Goal: Task Accomplishment & Management: Manage account settings

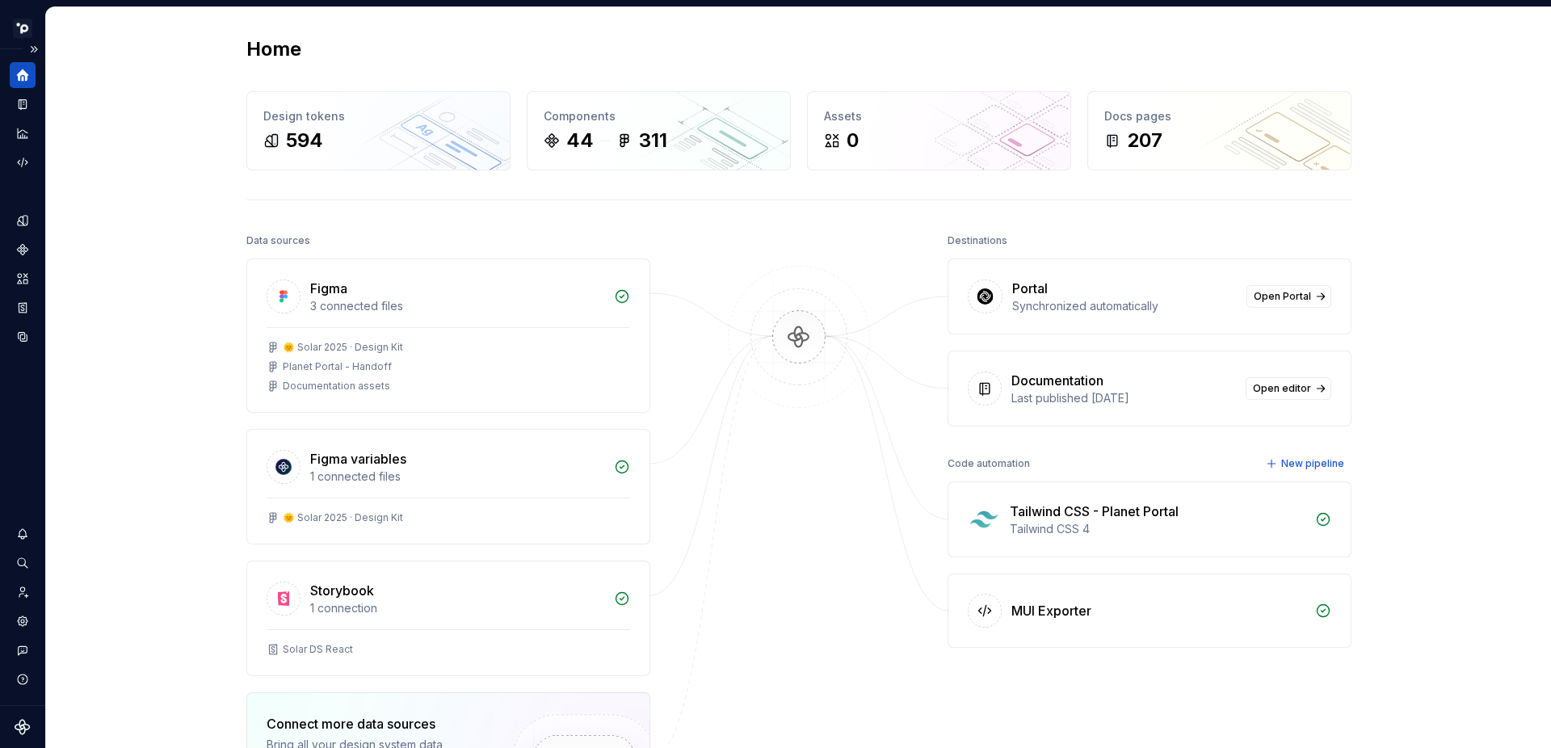
click at [23, 71] on icon "Home" at bounding box center [23, 75] width 12 height 12
click at [27, 103] on icon "Documentation" at bounding box center [23, 104] width 8 height 11
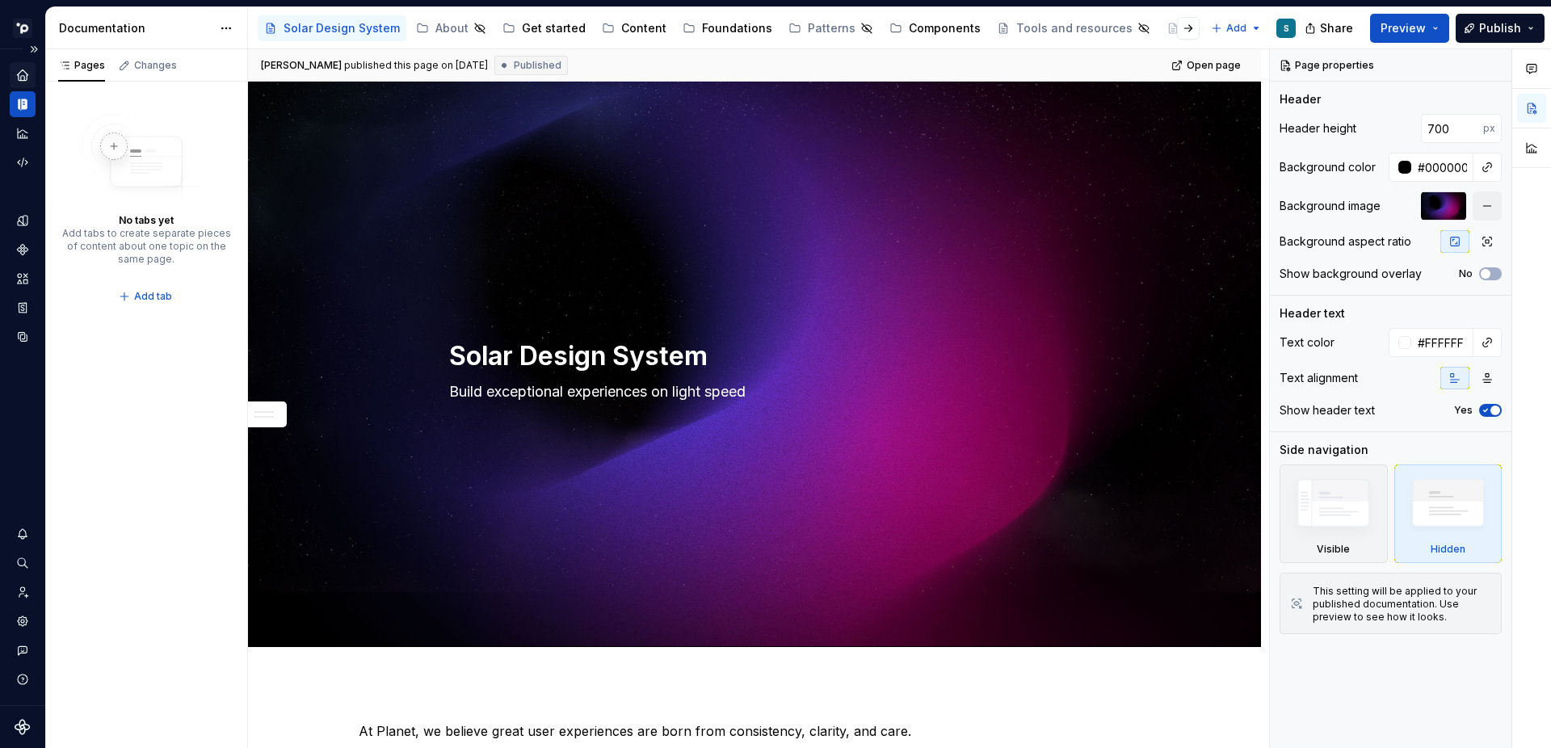
click at [23, 74] on icon "Home" at bounding box center [22, 74] width 11 height 11
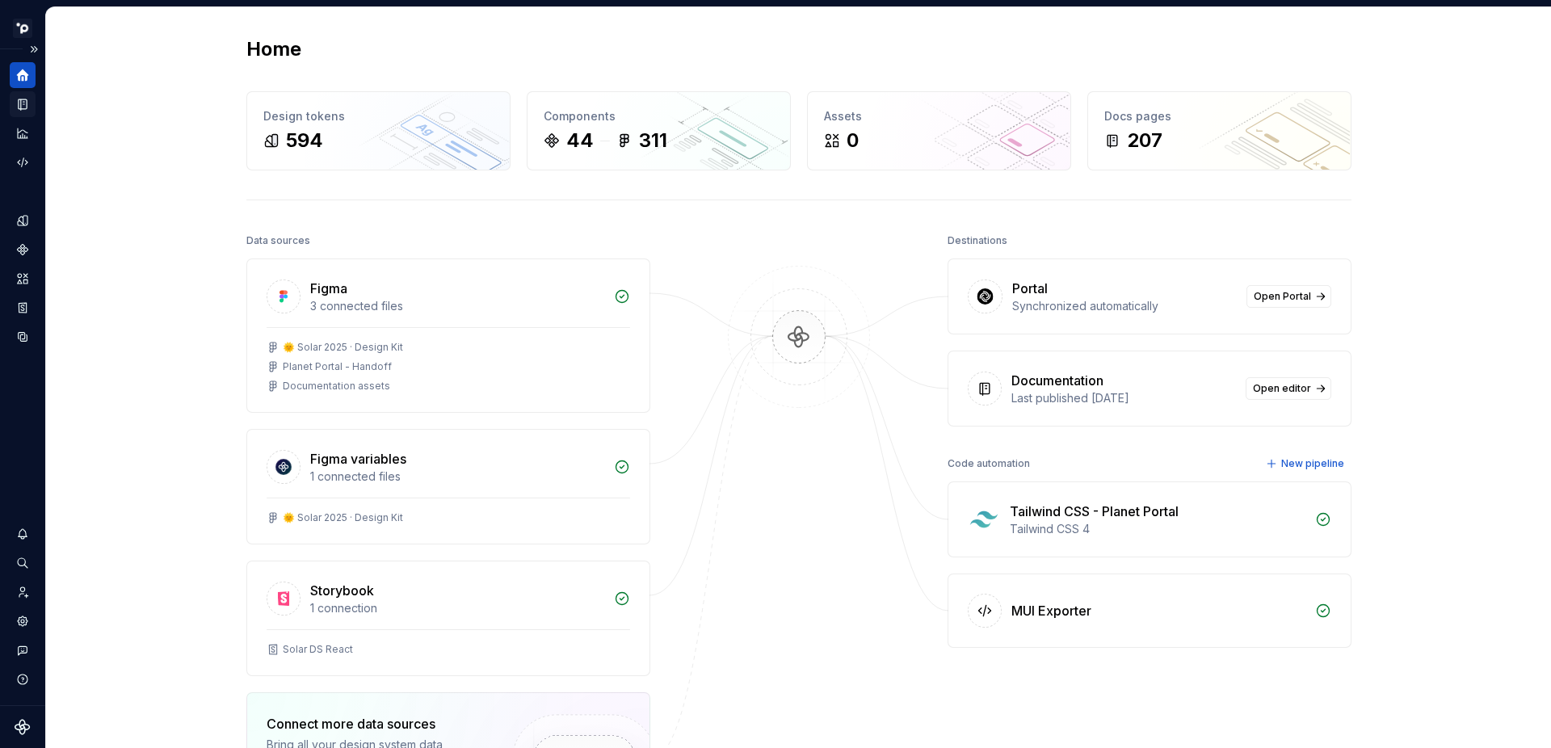
click at [20, 102] on icon "Documentation" at bounding box center [23, 104] width 8 height 11
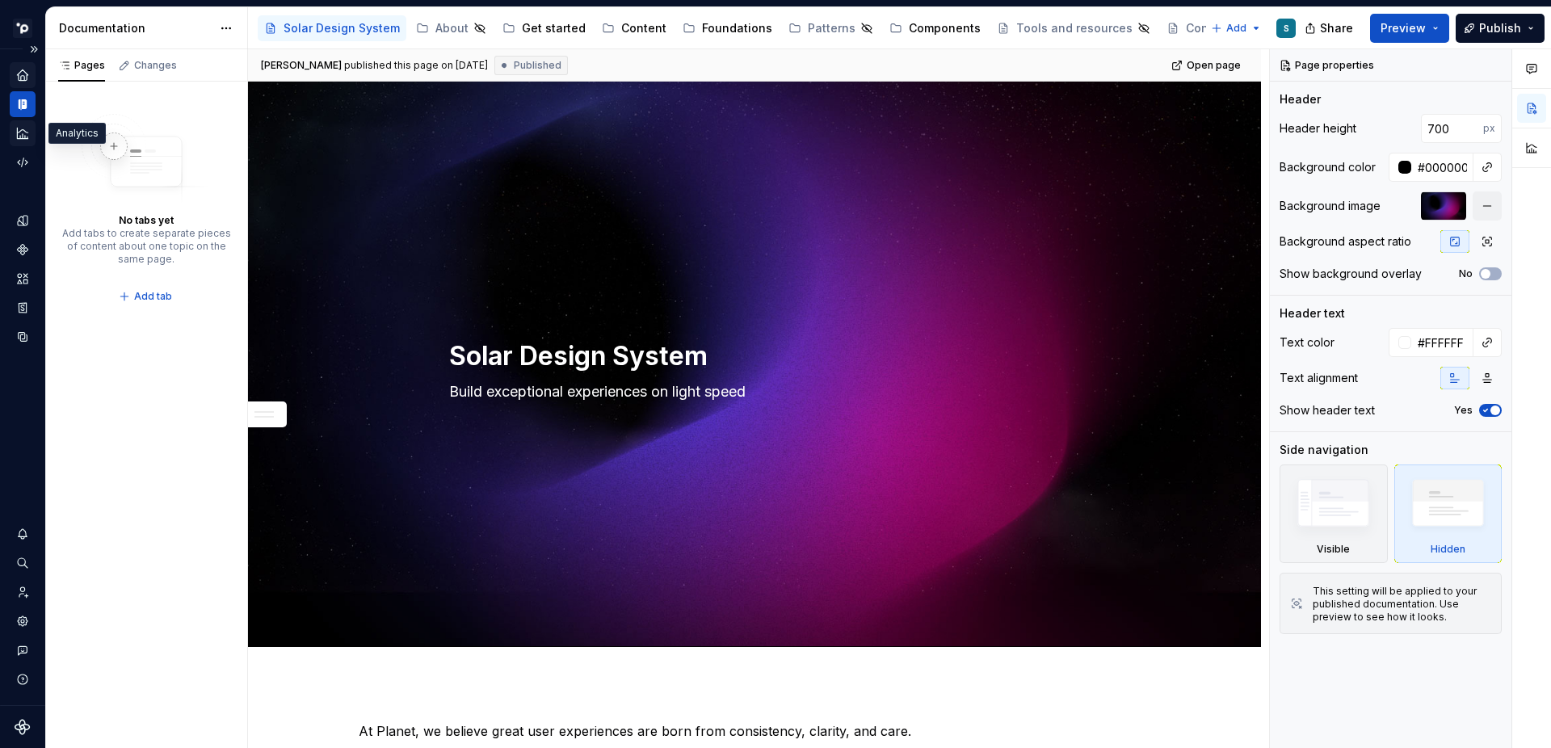
click at [21, 137] on icon "Analytics" at bounding box center [22, 133] width 15 height 15
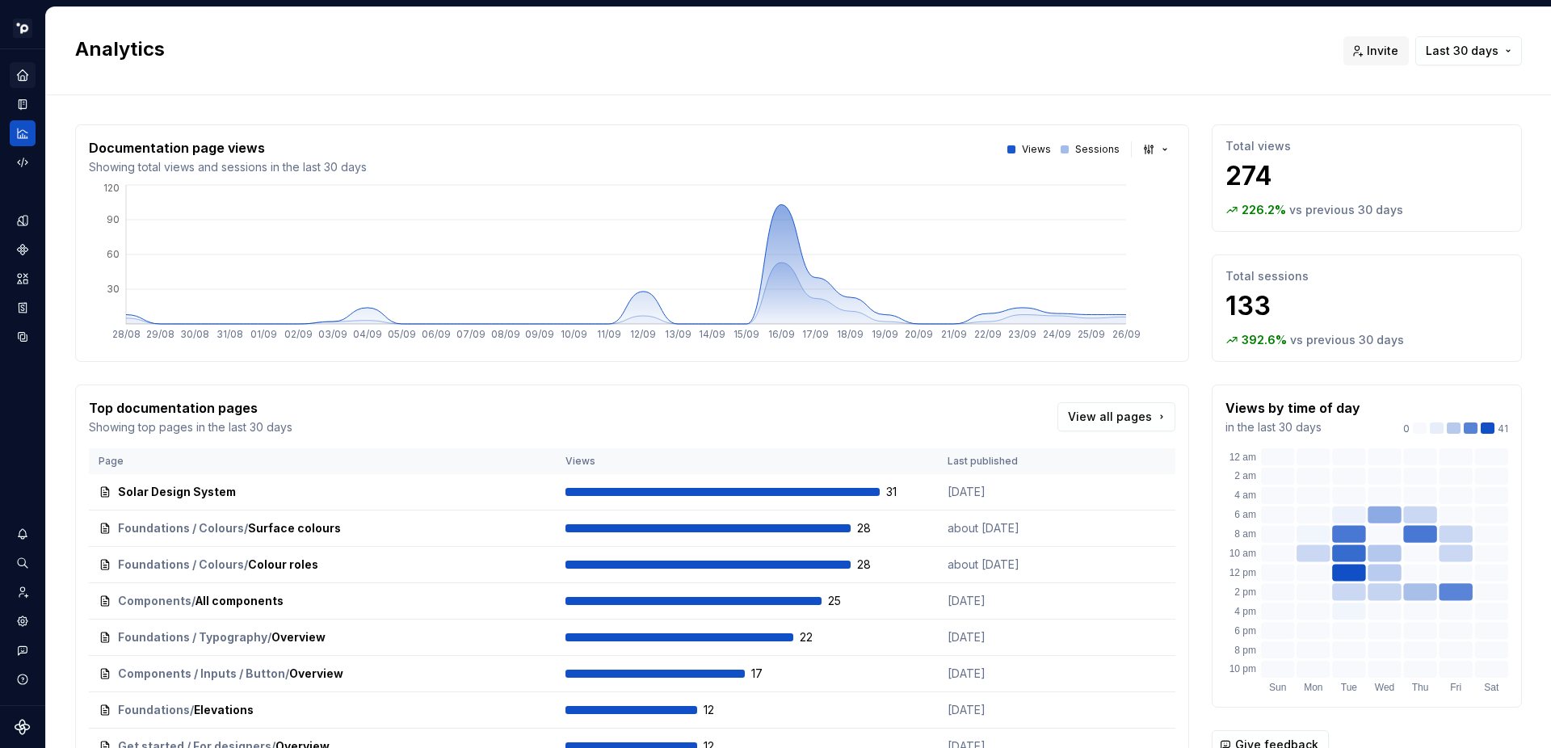
click at [21, 74] on icon "Home" at bounding box center [22, 74] width 11 height 11
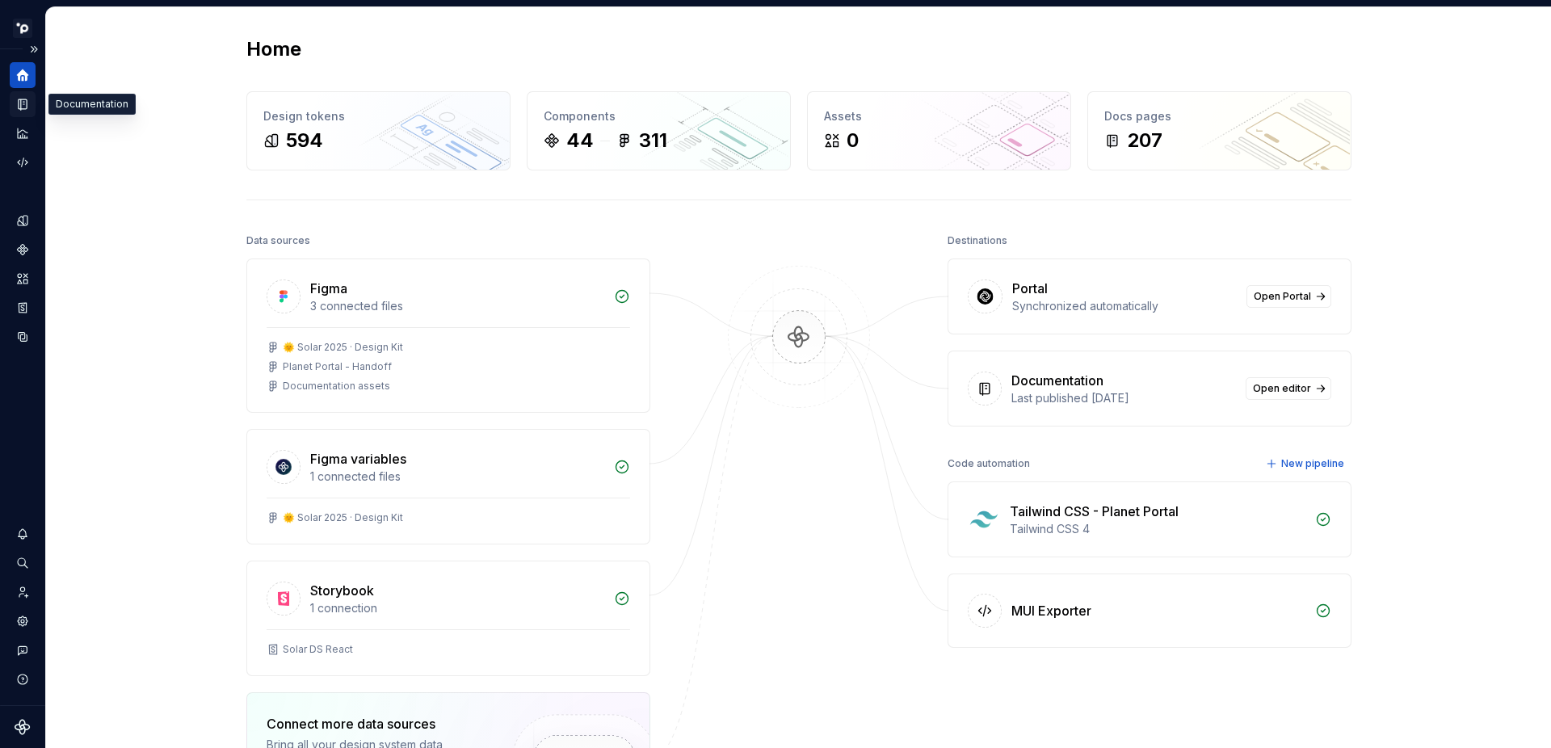
click at [20, 97] on icon "Documentation" at bounding box center [22, 104] width 15 height 15
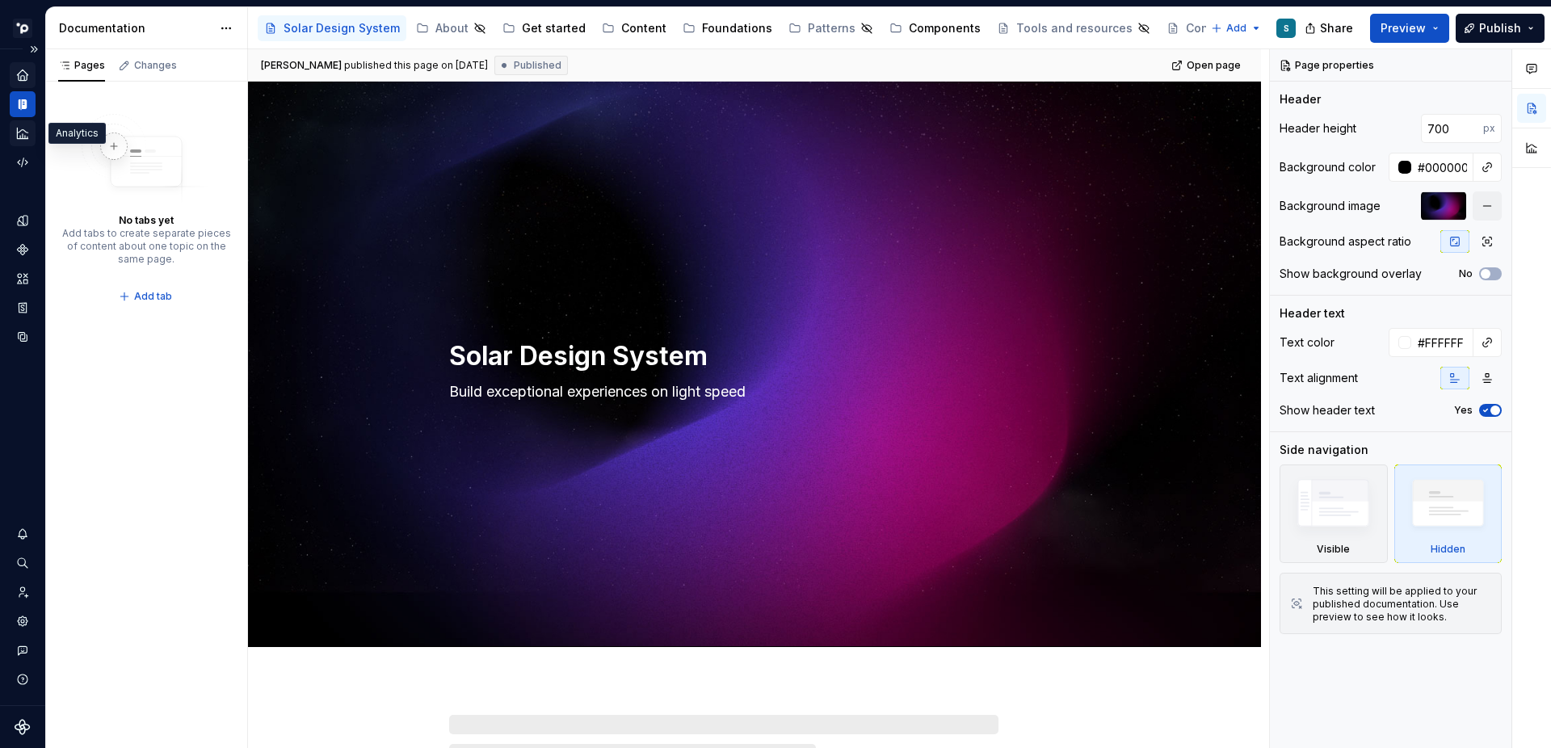
type textarea "*"
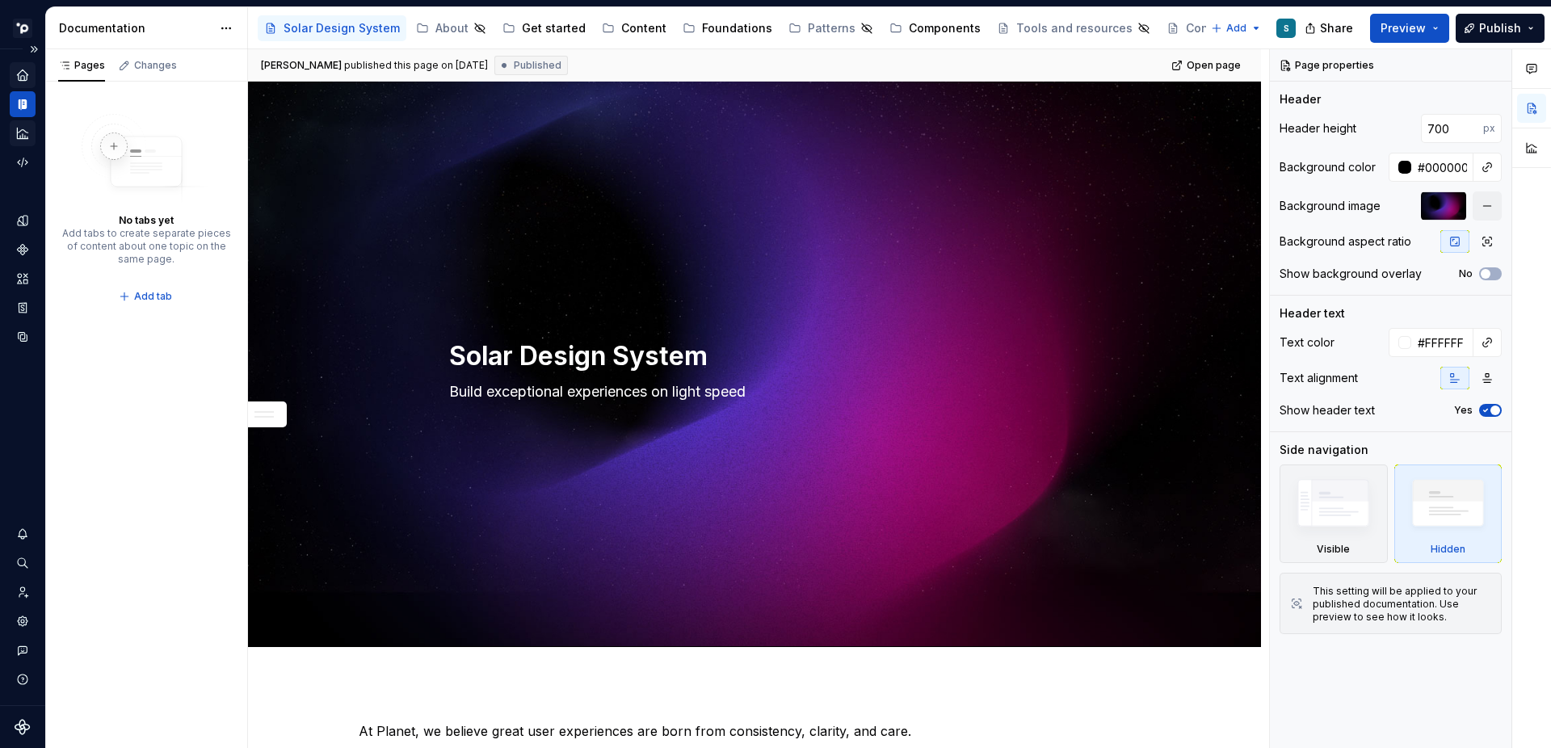
click at [21, 133] on icon "Analytics" at bounding box center [22, 133] width 15 height 15
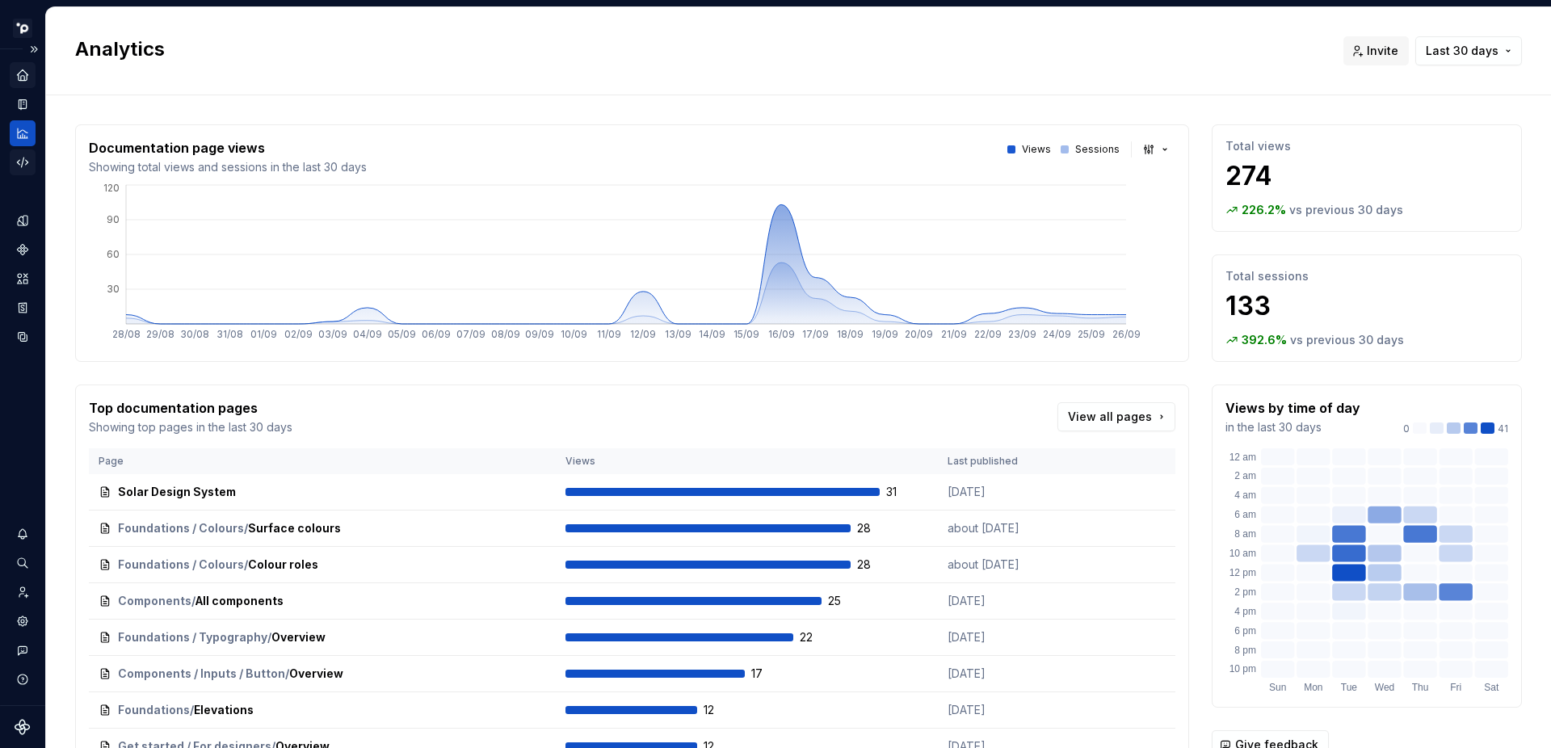
click at [21, 159] on icon "Code automation" at bounding box center [22, 162] width 15 height 15
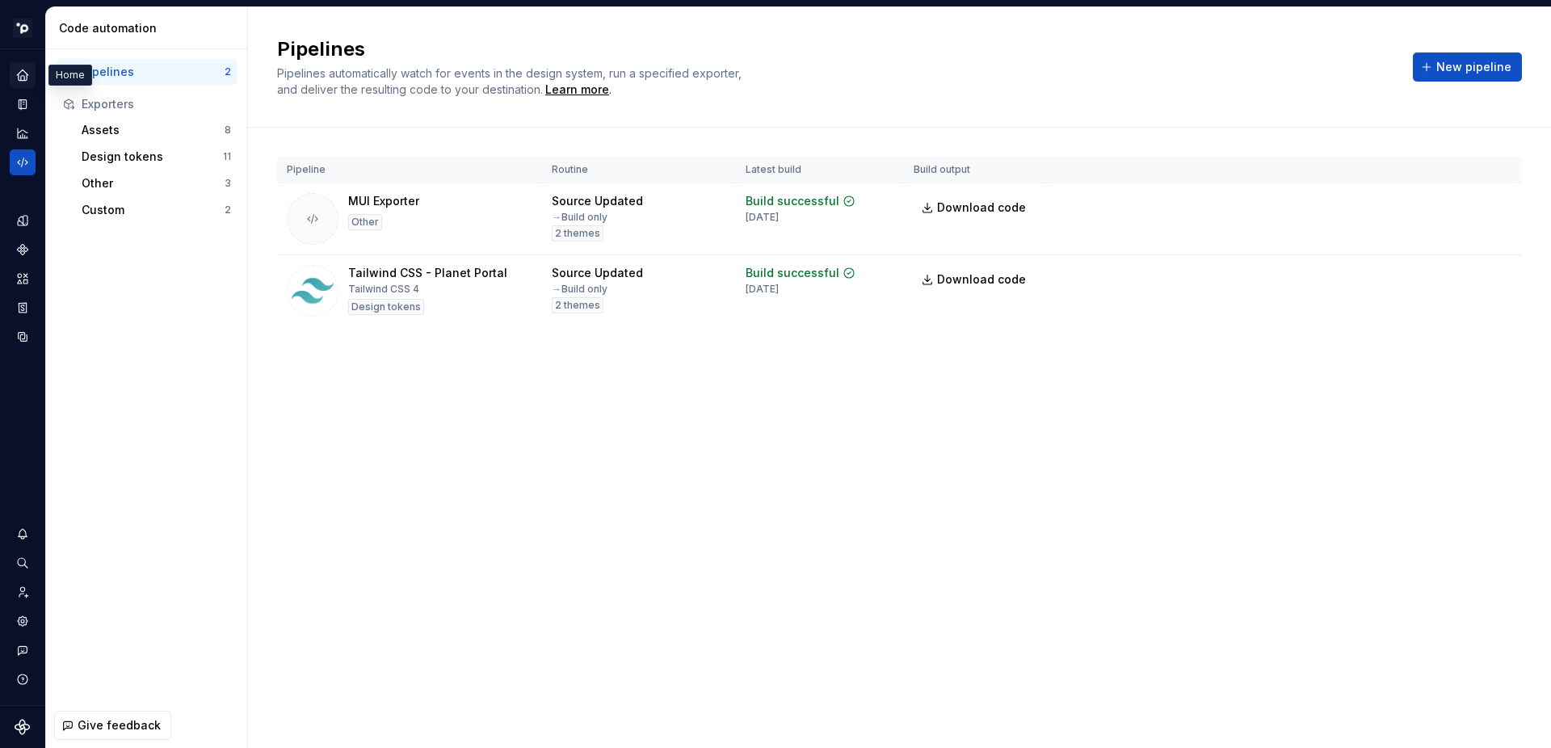
click at [20, 76] on icon "Home" at bounding box center [22, 74] width 11 height 11
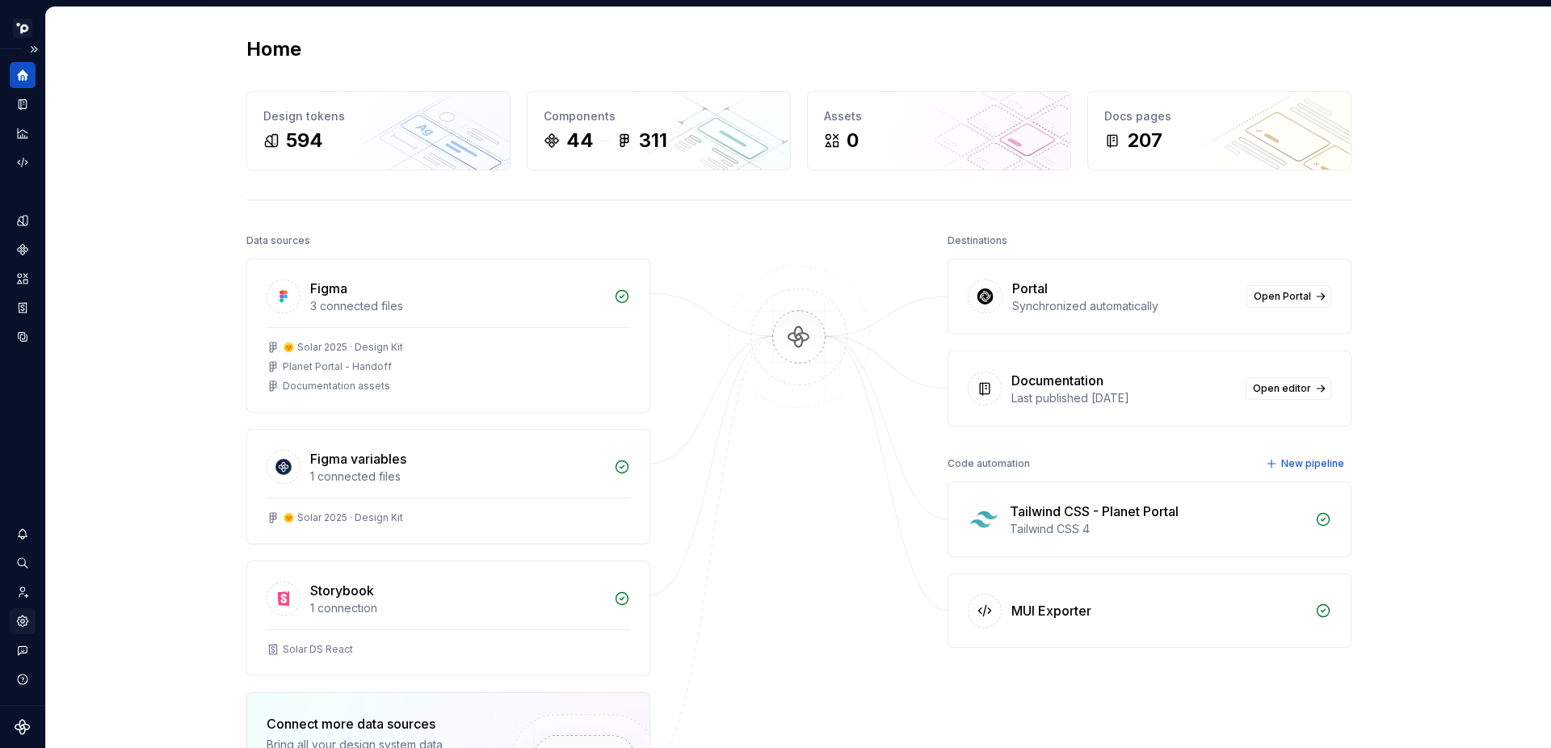
click at [23, 619] on icon "Settings" at bounding box center [22, 621] width 11 height 11
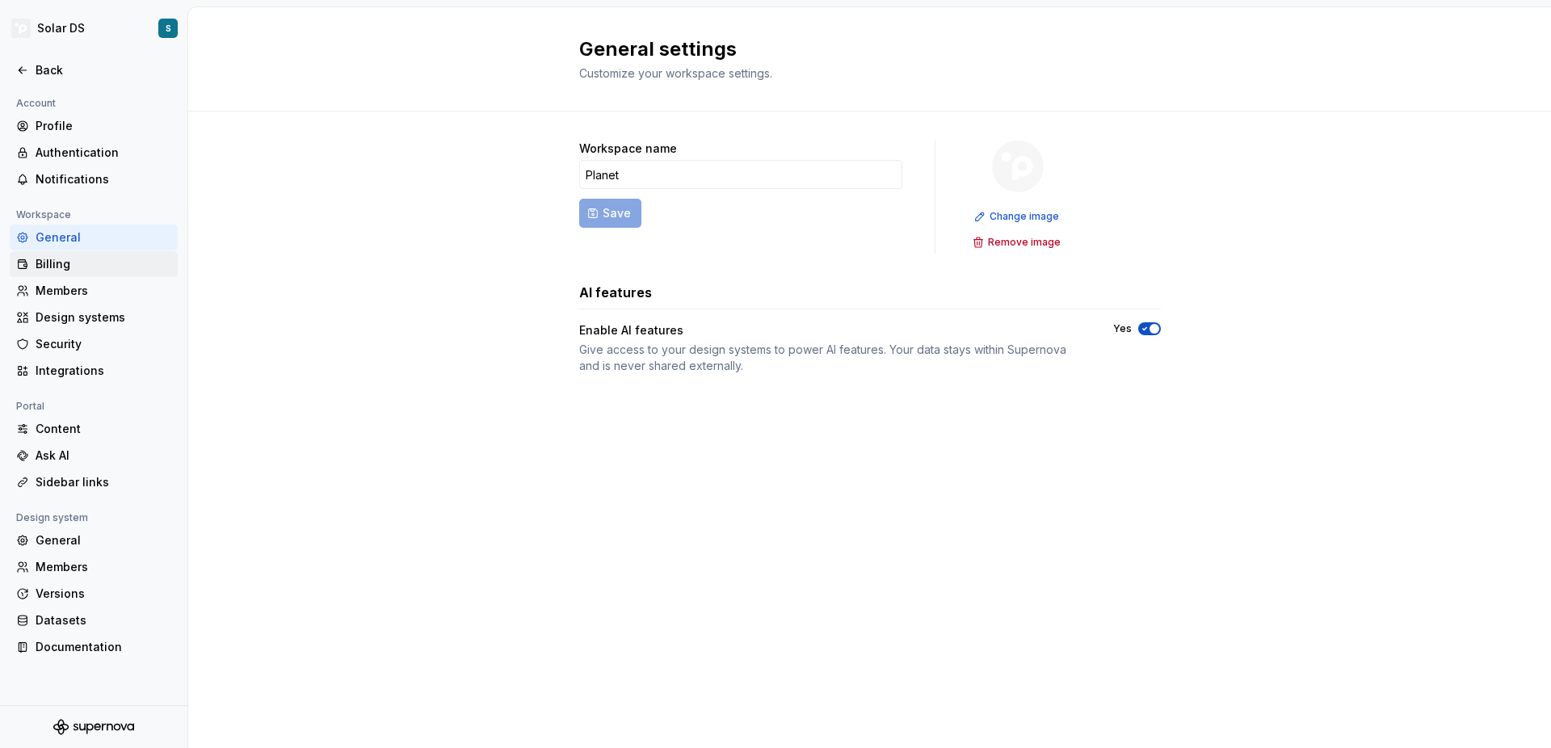
click at [60, 267] on div "Billing" at bounding box center [104, 264] width 136 height 16
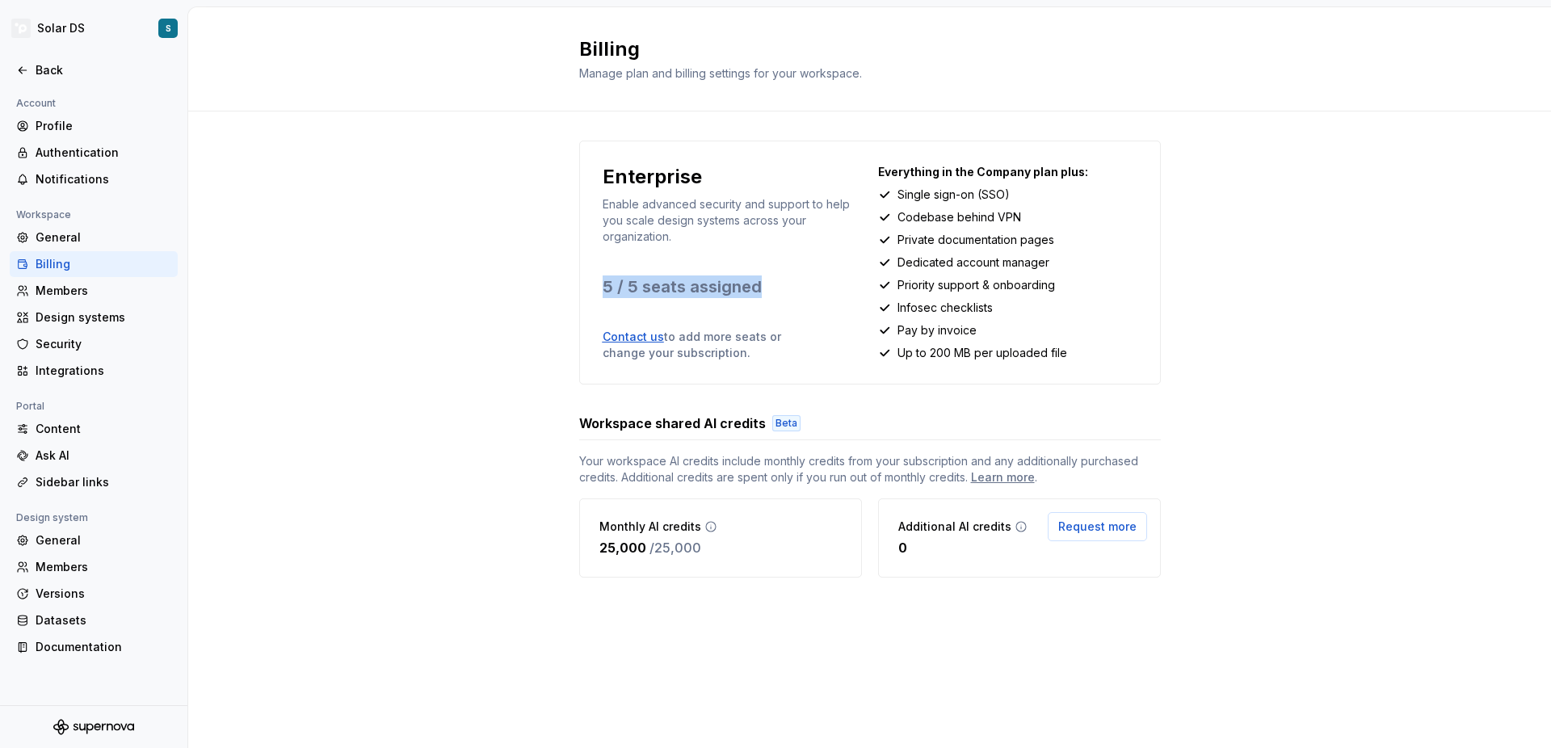
drag, startPoint x: 604, startPoint y: 287, endPoint x: 796, endPoint y: 288, distance: 191.5
click at [796, 288] on p "5 / 5 seats assigned" at bounding box center [732, 287] width 259 height 23
click at [639, 288] on p "5 / 5 seats assigned" at bounding box center [732, 287] width 259 height 23
drag, startPoint x: 603, startPoint y: 288, endPoint x: 772, endPoint y: 284, distance: 169.7
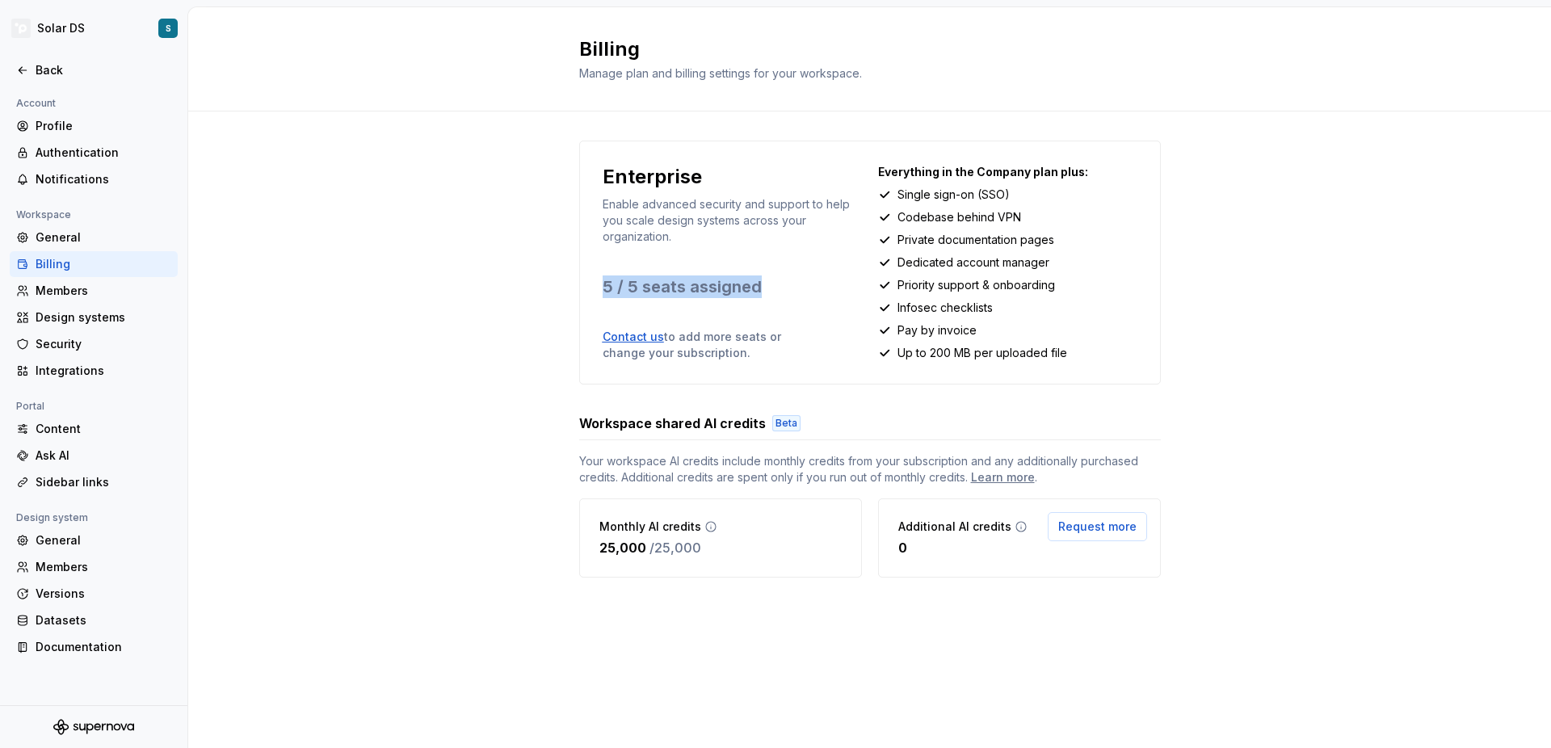
click at [772, 284] on p "5 / 5 seats assigned" at bounding box center [732, 287] width 259 height 23
click at [662, 288] on p "5 / 5 seats assigned" at bounding box center [732, 287] width 259 height 23
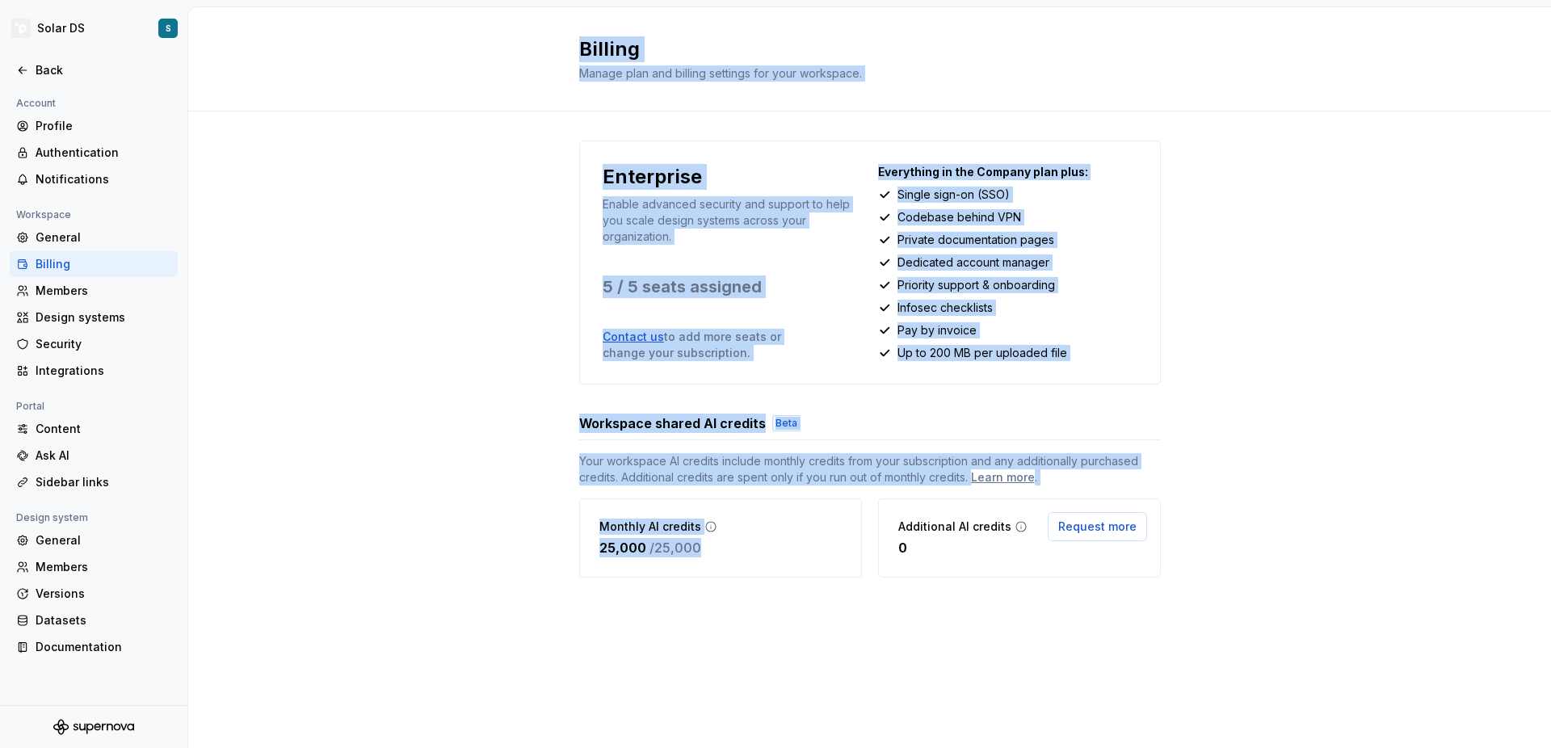
drag, startPoint x: 683, startPoint y: 543, endPoint x: 566, endPoint y: 65, distance: 492.5
click at [559, 51] on div "Billing Manage plan and billing settings for your workspace. Enterprise Enable …" at bounding box center [869, 377] width 1363 height 741
click at [657, 222] on p "Enable advanced security and support to help you scale design systems across yo…" at bounding box center [732, 220] width 259 height 48
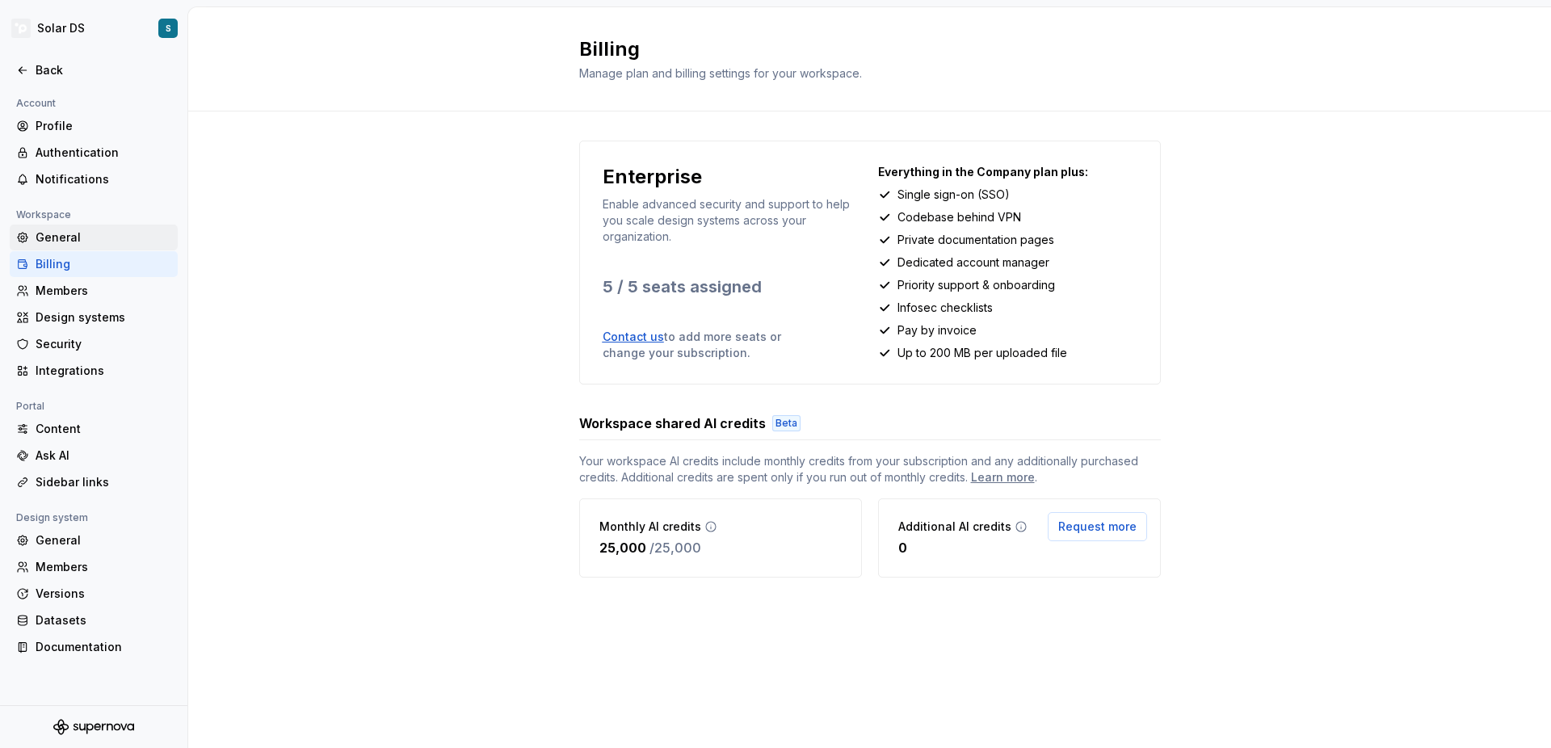
click at [57, 234] on div "General" at bounding box center [104, 237] width 136 height 16
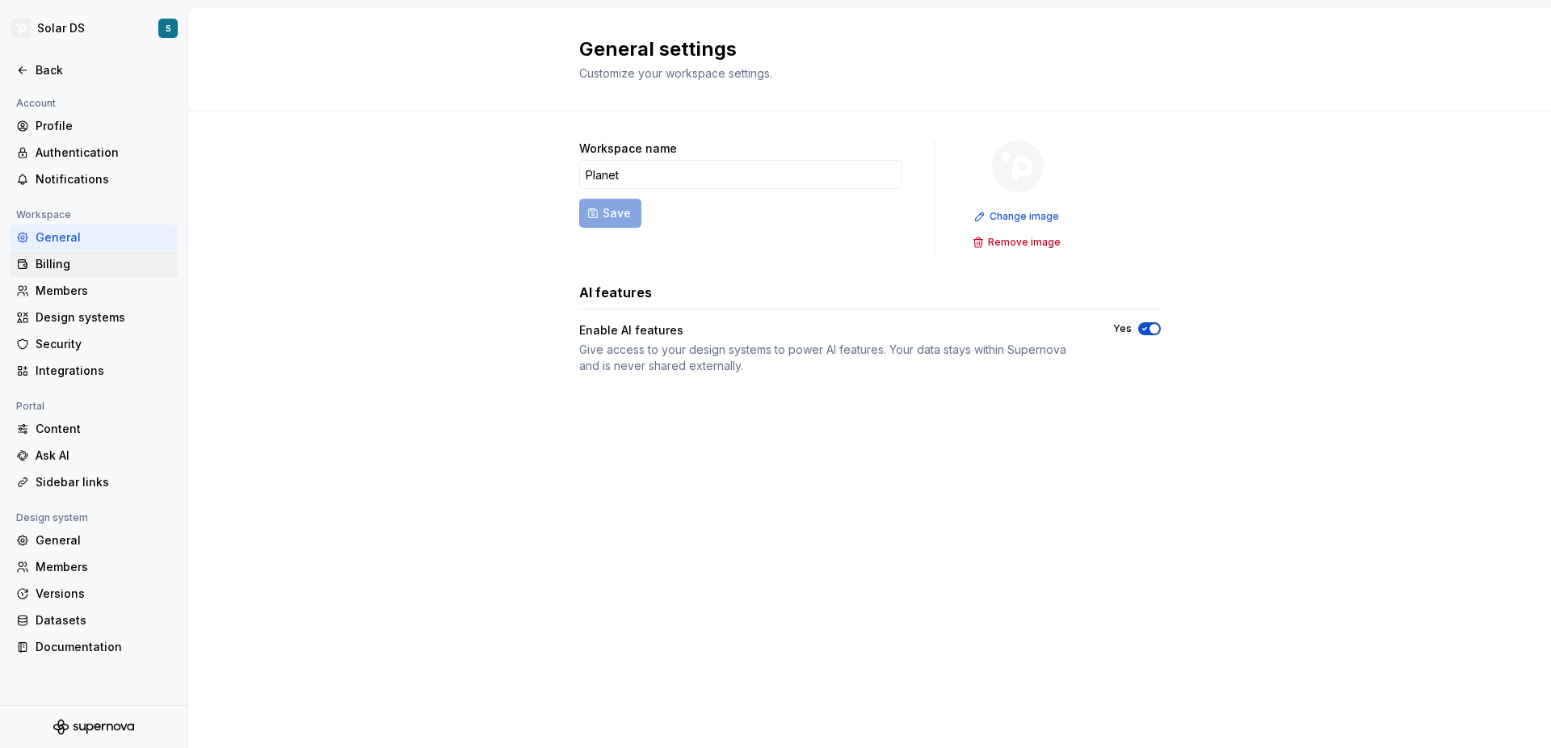
click at [61, 259] on div "Billing" at bounding box center [104, 264] width 136 height 16
